Goal: Information Seeking & Learning: Learn about a topic

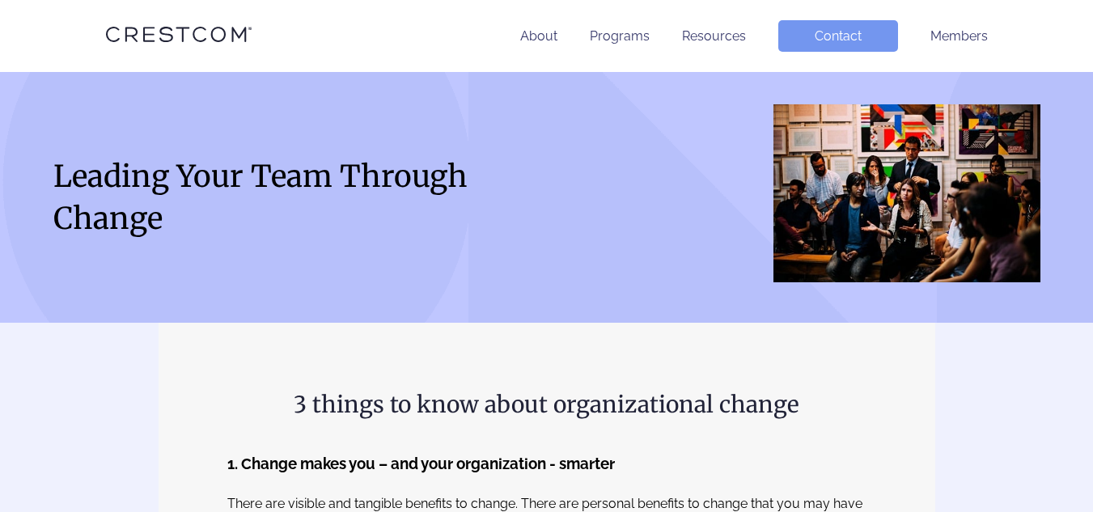
click at [196, 30] on icon at bounding box center [179, 34] width 146 height 28
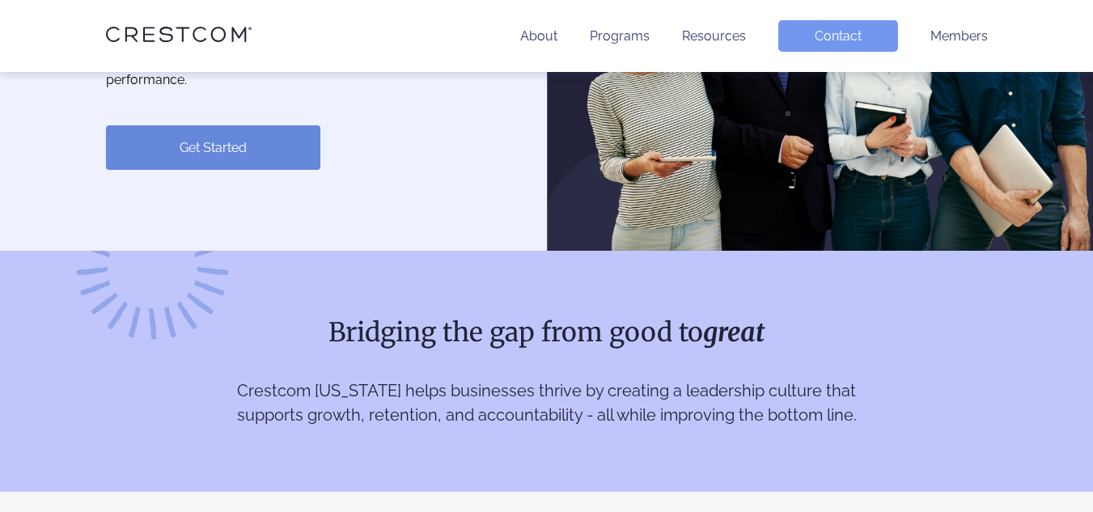
scroll to position [73, 0]
